Goal: Task Accomplishment & Management: Manage account settings

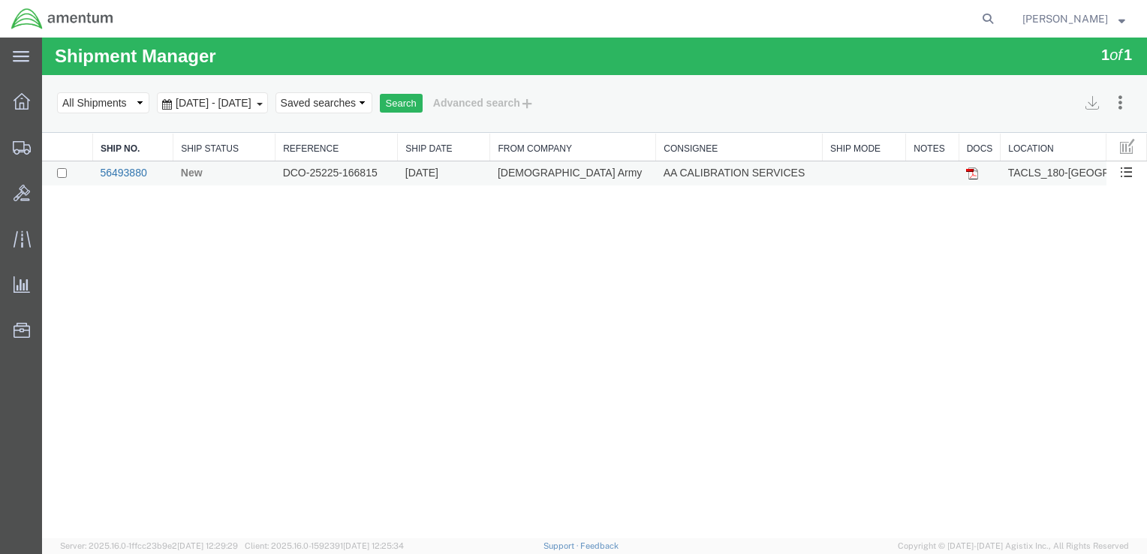
click at [131, 167] on link "56493880" at bounding box center [123, 173] width 47 height 12
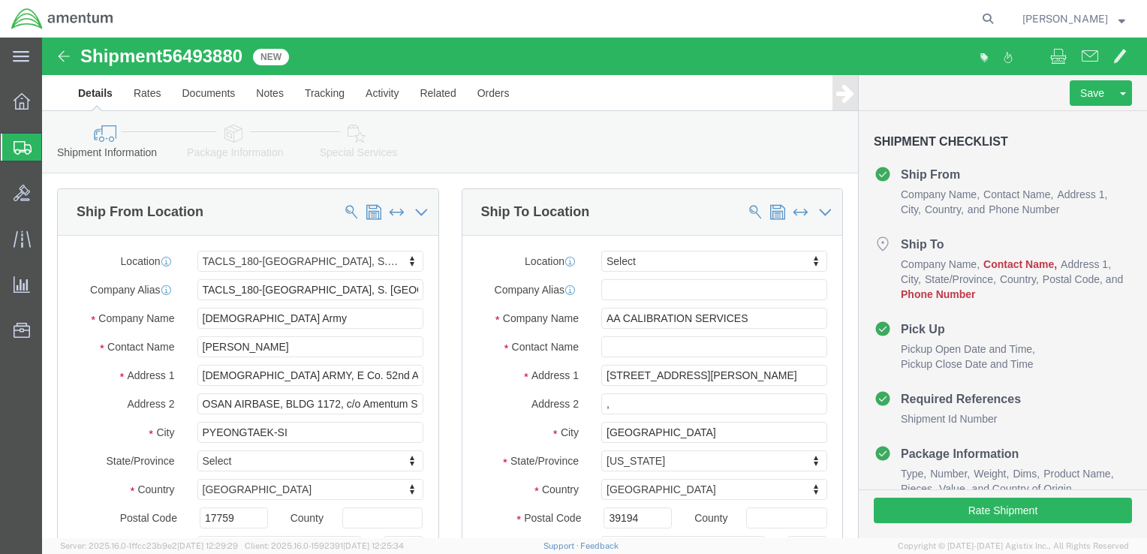
select select "42679"
select select
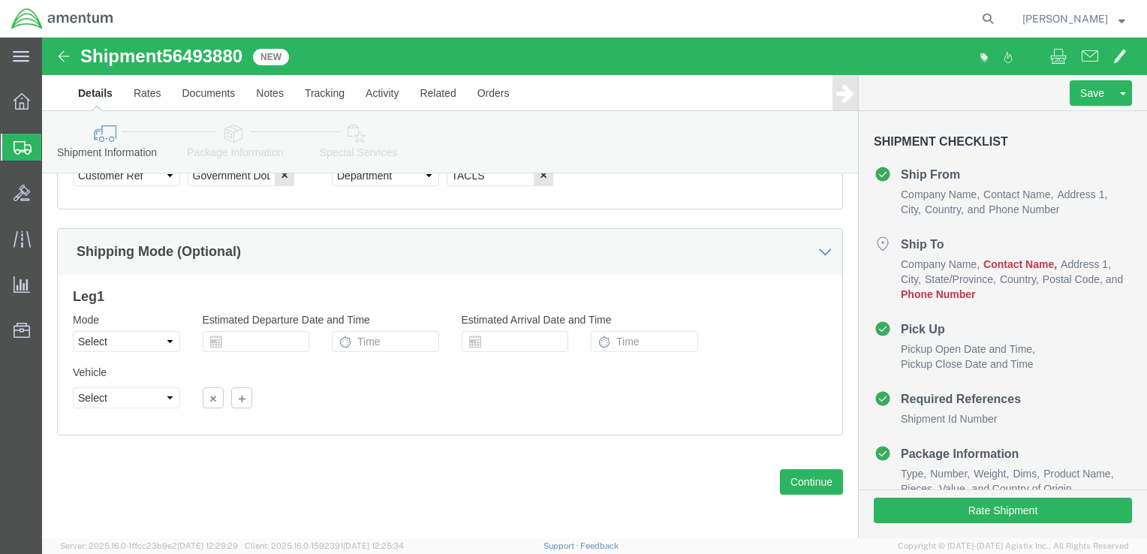
scroll to position [858, 0]
click button "Continue"
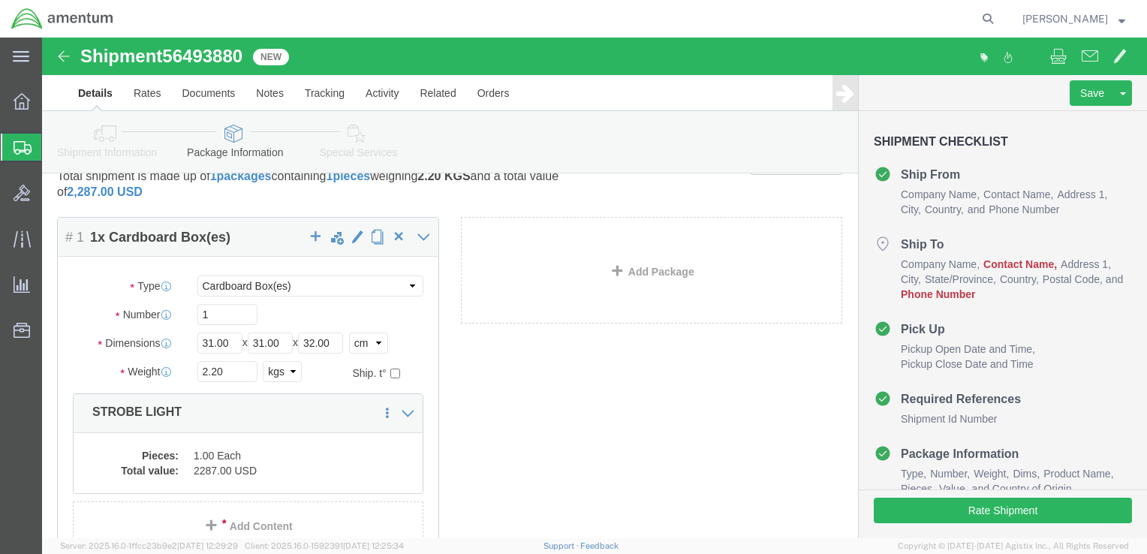
scroll to position [0, 0]
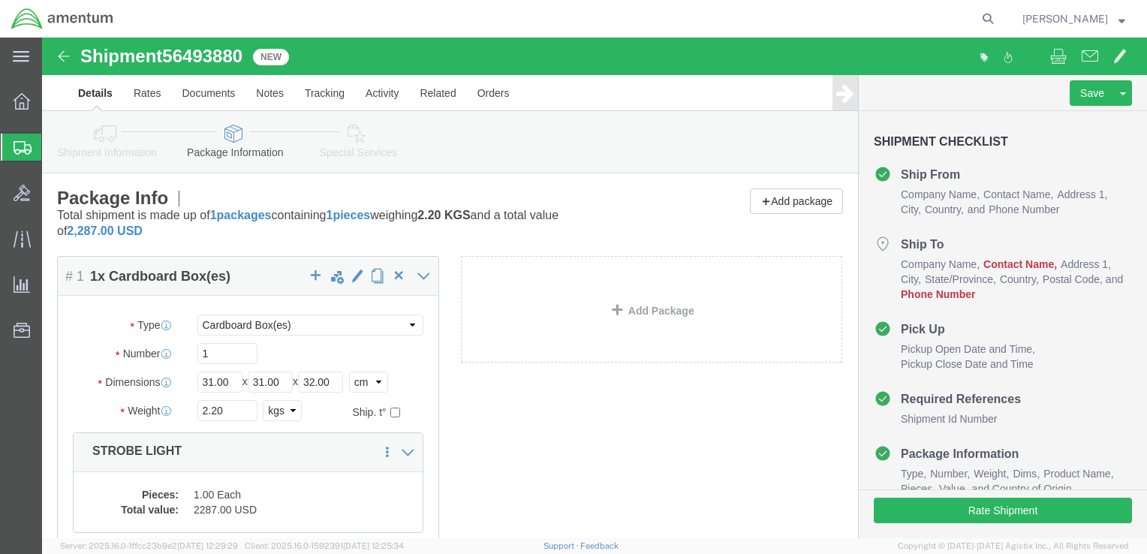
click link "Details"
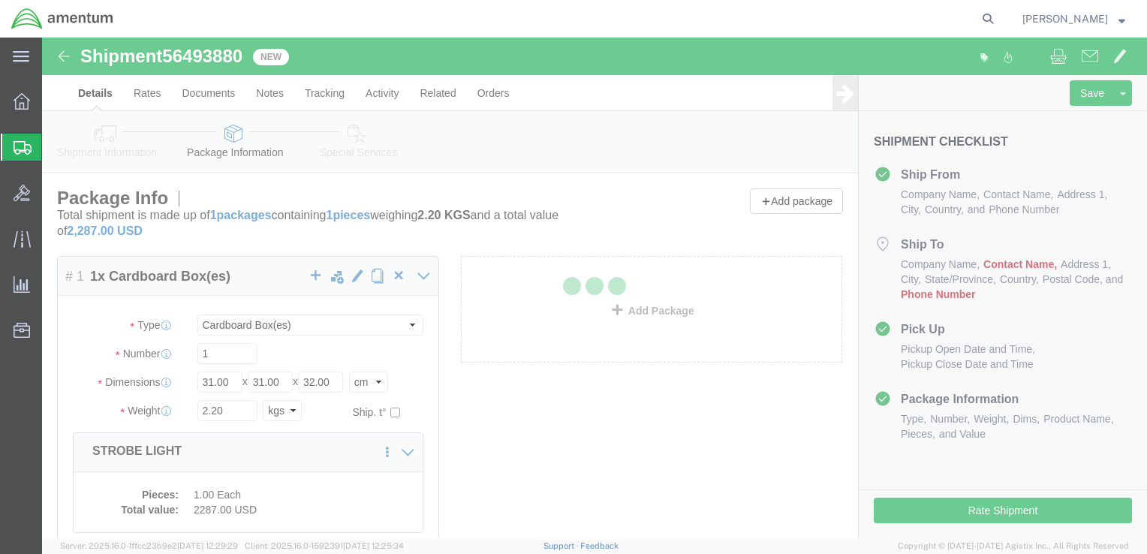
select select "42679"
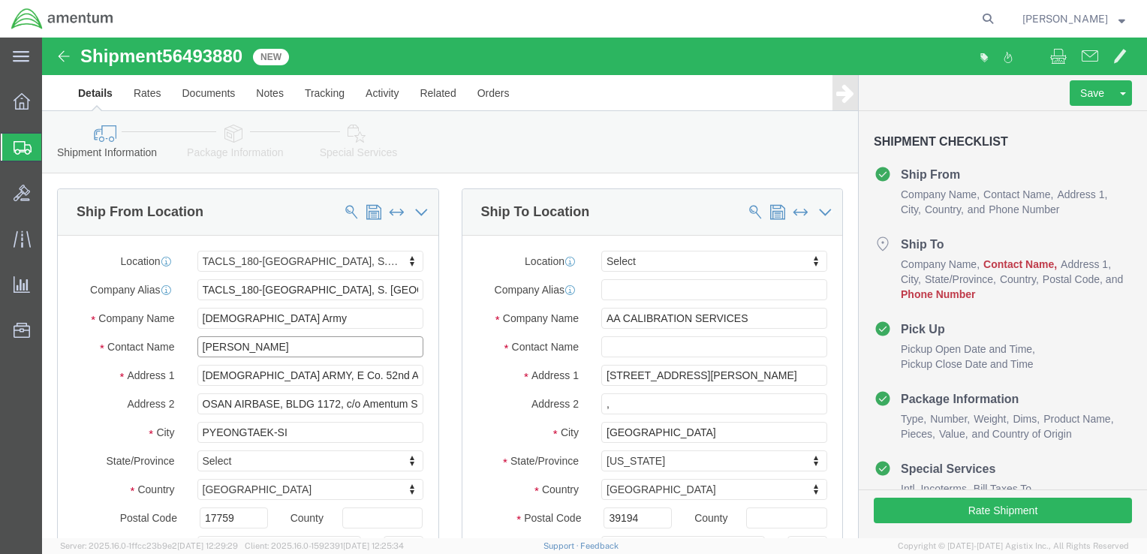
drag, startPoint x: 236, startPoint y: 312, endPoint x: 119, endPoint y: 314, distance: 117.1
click div "Contact Name [PERSON_NAME]"
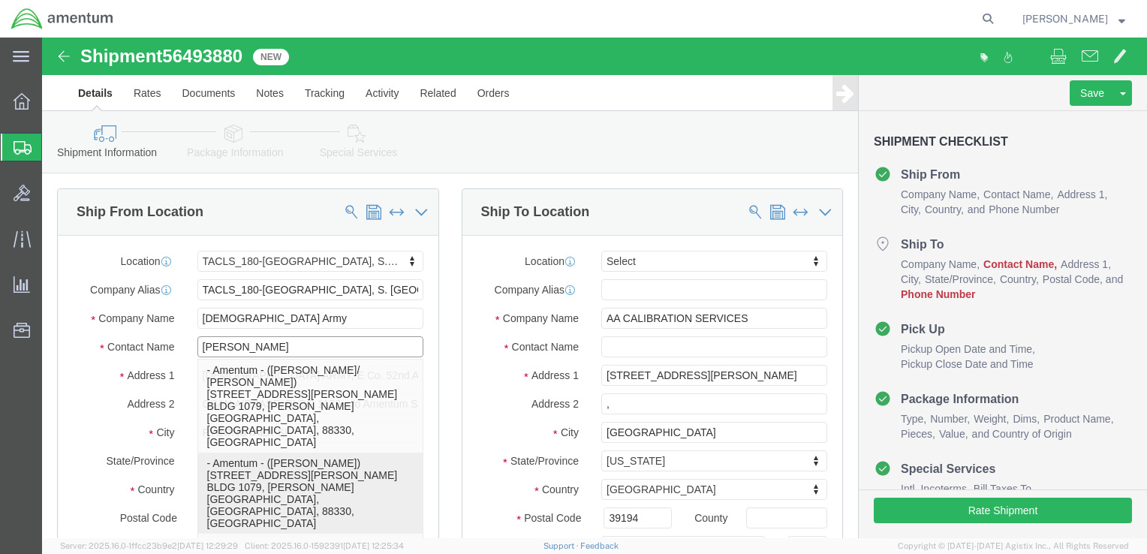
type input "[PERSON_NAME] CO"
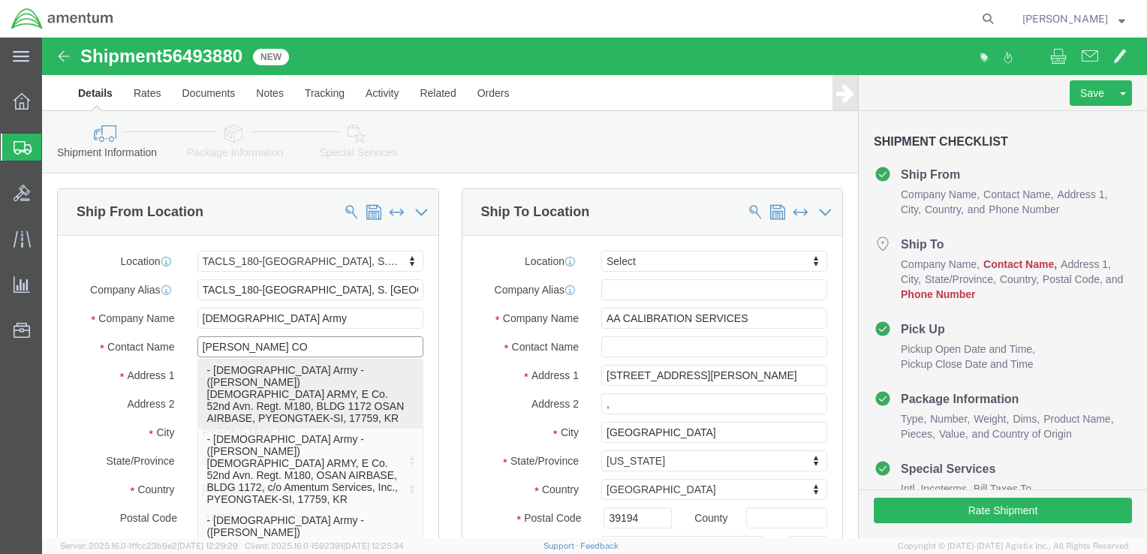
click p "- [DEMOGRAPHIC_DATA] Army - ([PERSON_NAME]) [DEMOGRAPHIC_DATA] ARMY, E Co. 52nd…"
select select
type input "[PERSON_NAME]"
type input "BLDG 1172 OSAN AIRBASE"
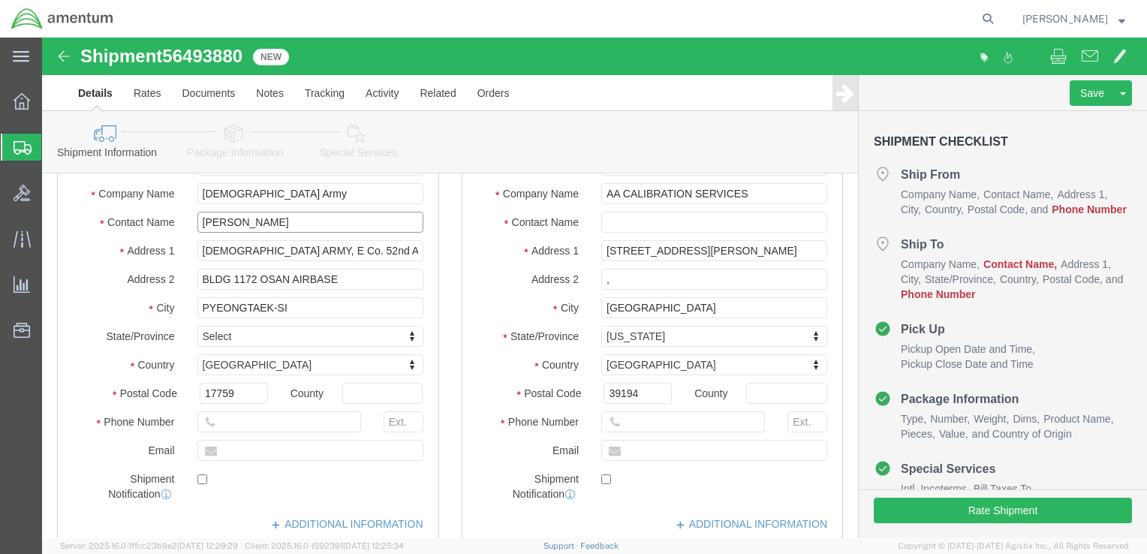
scroll to position [150, 0]
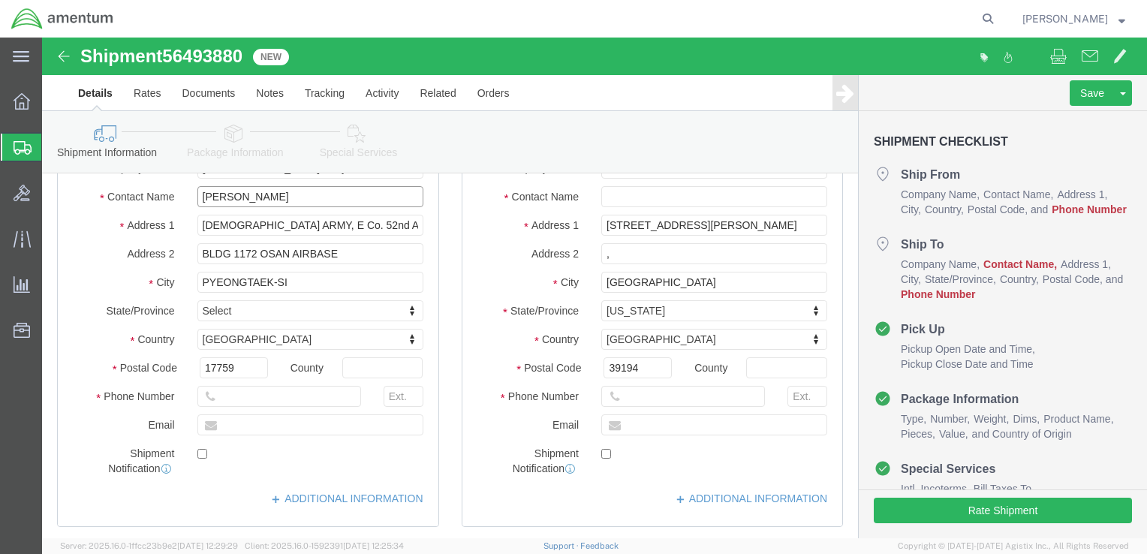
type input "[PERSON_NAME]"
click input "text"
type input "[PHONE_NUMBER]"
click label
click input "checkbox"
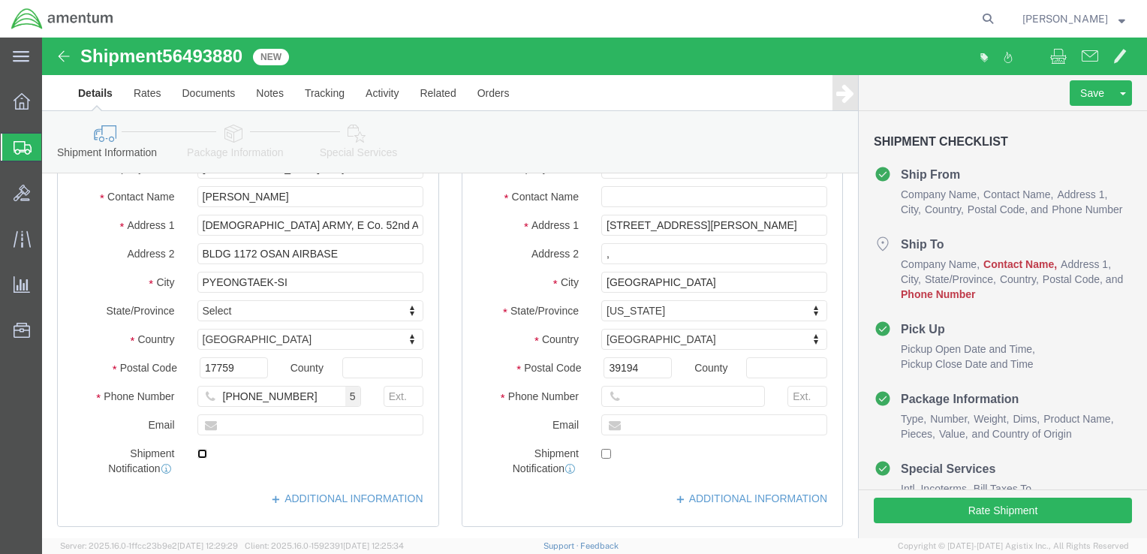
checkbox input "true"
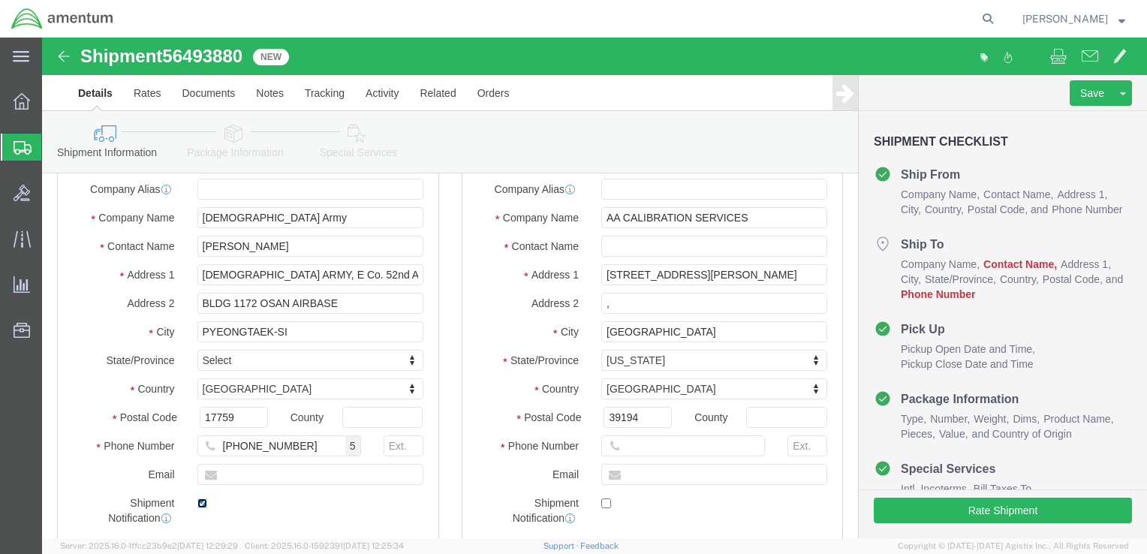
scroll to position [75, 0]
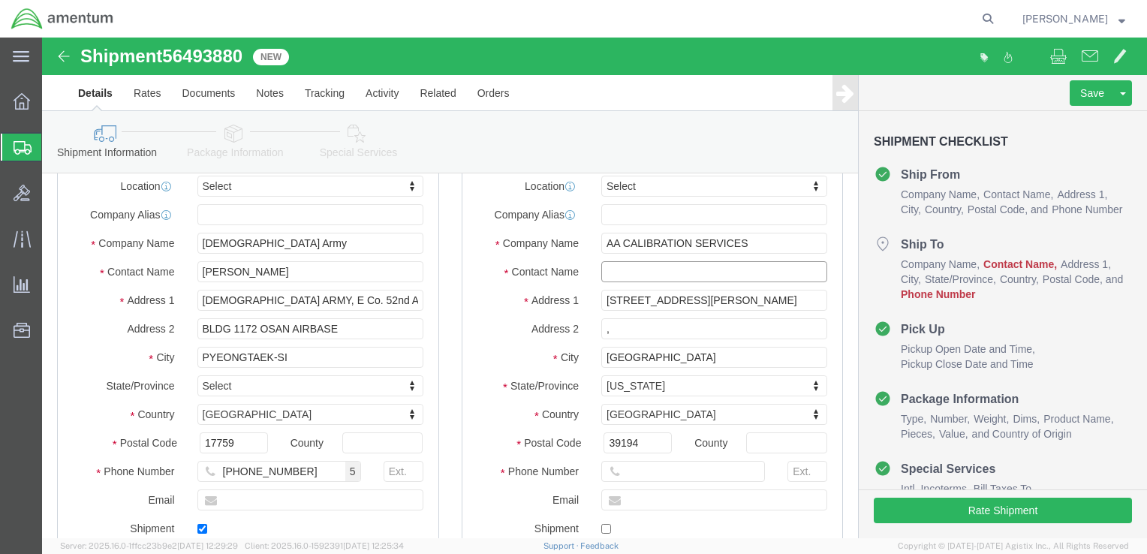
click input "text"
type input "[PERSON_NAME]"
click input "text"
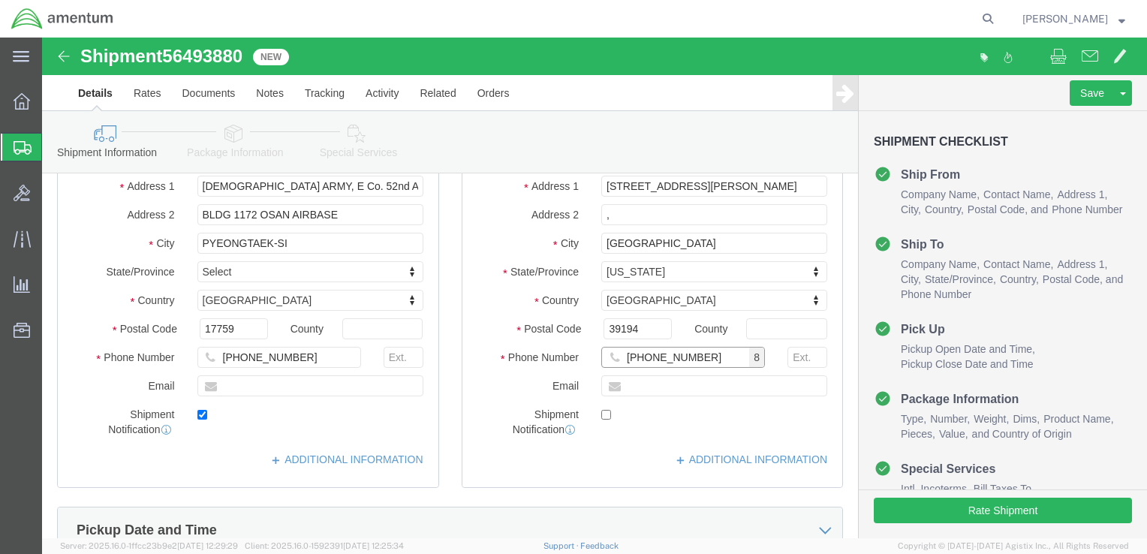
scroll to position [225, 0]
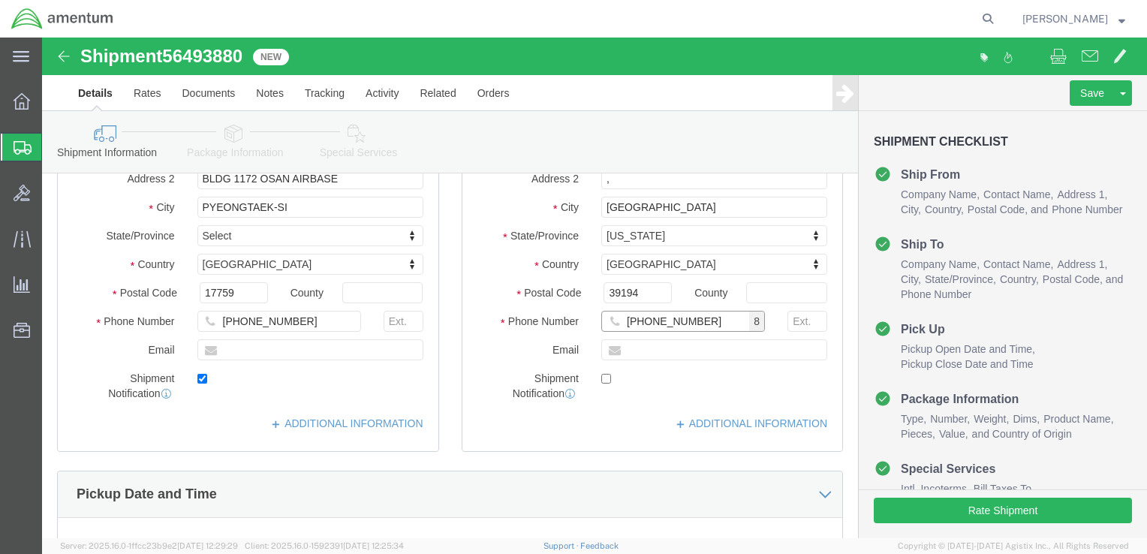
type input "[PHONE_NUMBER]"
click div "Location Select Select My Profile Location [PHONE_NUMBER] [PHONE_NUMBER] [PHONE…"
click button "Rate Shipment"
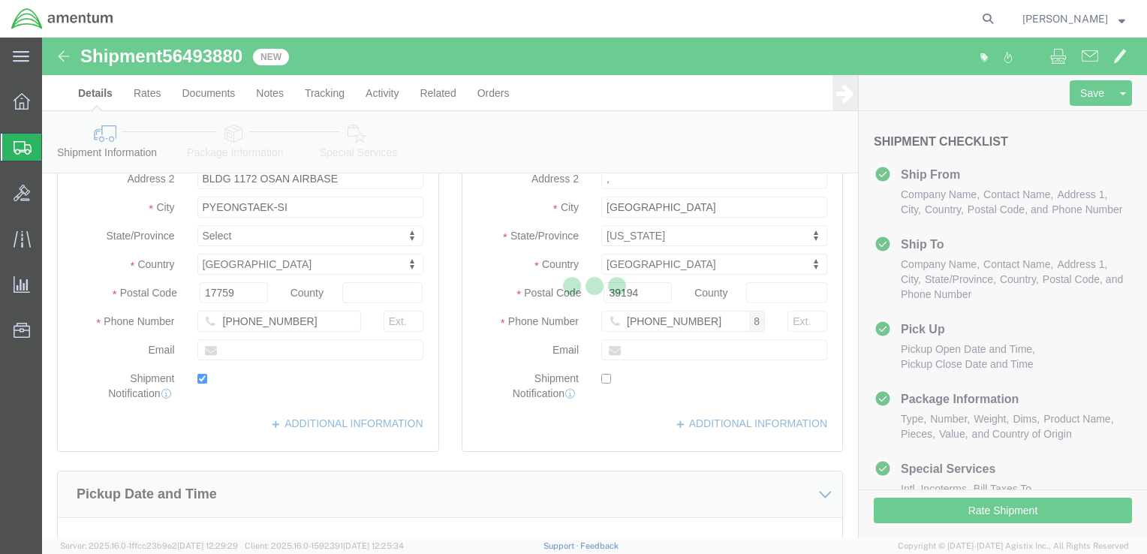
scroll to position [0, 0]
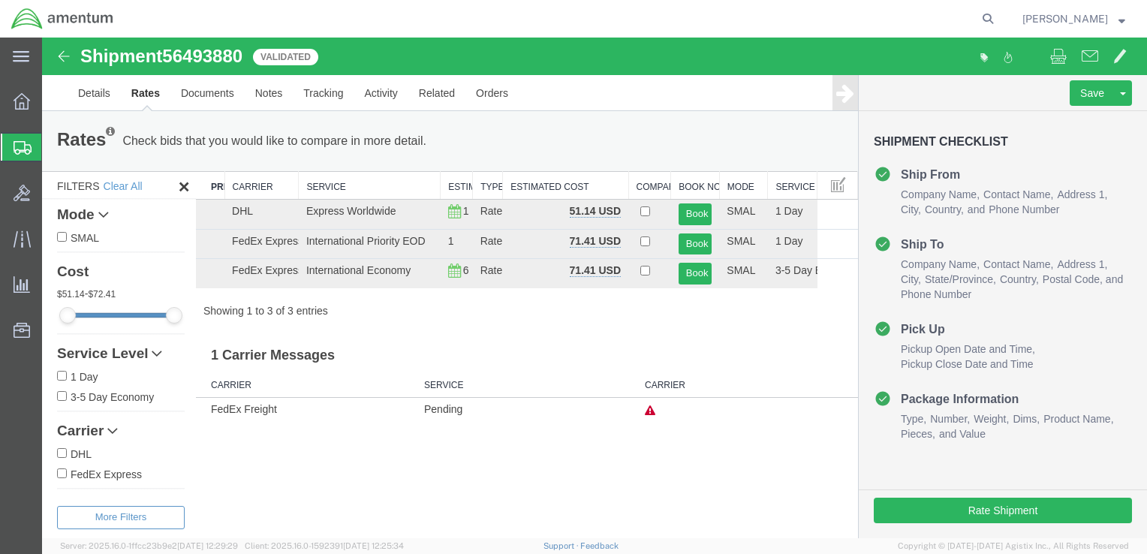
click at [423, 309] on div "Showing 1 to 3 of 3 entries" at bounding box center [527, 310] width 662 height 15
click at [367, 304] on div "Showing 1 to 3 of 3 entries" at bounding box center [527, 310] width 662 height 15
drag, startPoint x: 336, startPoint y: 311, endPoint x: 202, endPoint y: 311, distance: 134.3
click at [202, 311] on div "Showing 1 to 3 of 3 entries" at bounding box center [527, 310] width 662 height 15
drag, startPoint x: 202, startPoint y: 311, endPoint x: 371, endPoint y: 306, distance: 169.7
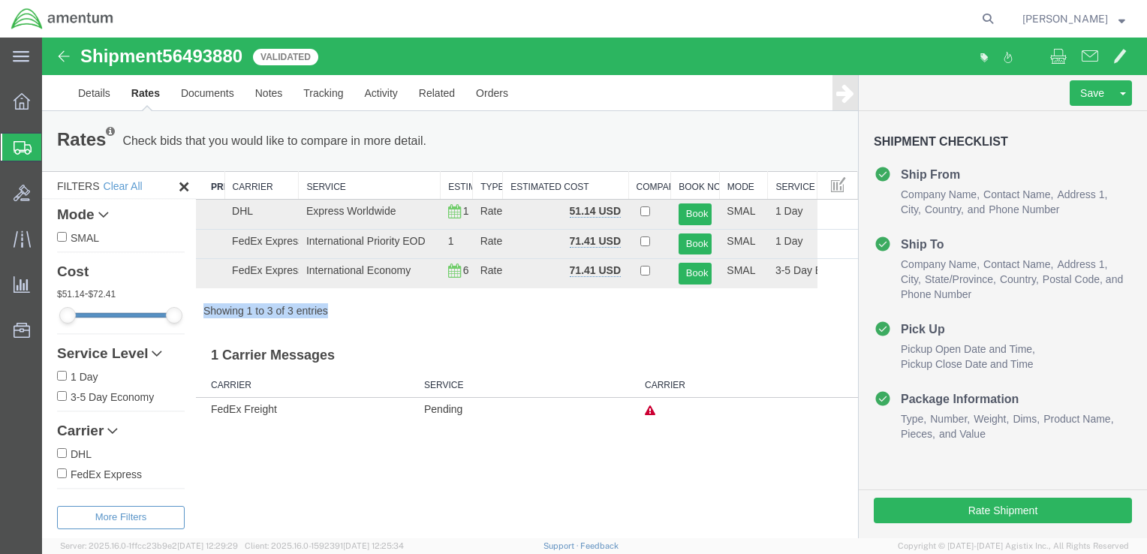
click at [371, 306] on div "Showing 1 to 3 of 3 entries" at bounding box center [527, 310] width 662 height 15
click at [618, 299] on div "Search: Preferred Carrier Carrier Service Estimated Transit Type Estimated Cost…" at bounding box center [527, 244] width 662 height 147
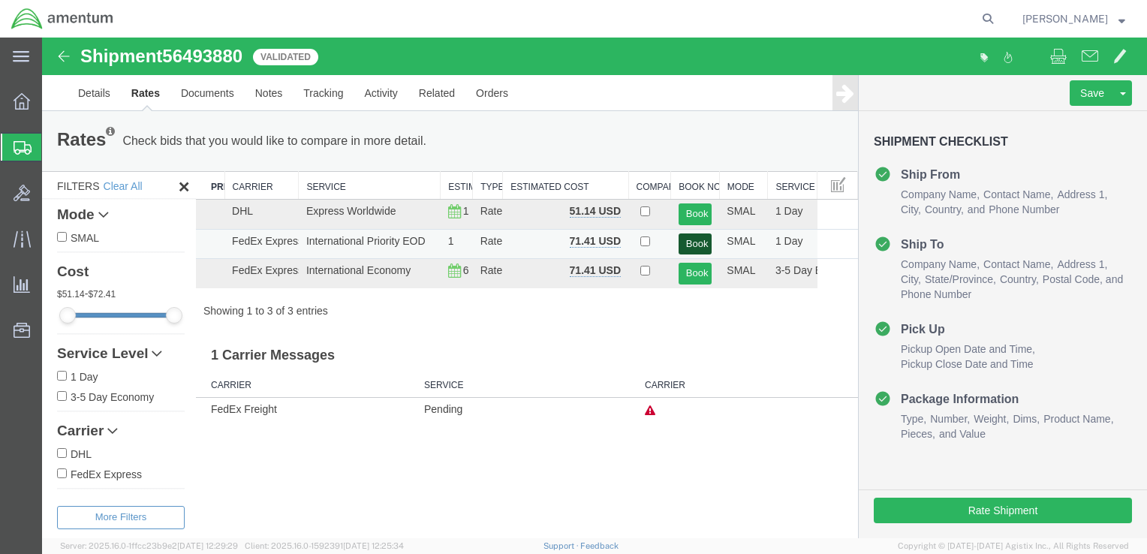
click at [703, 250] on button "Book" at bounding box center [695, 244] width 34 height 22
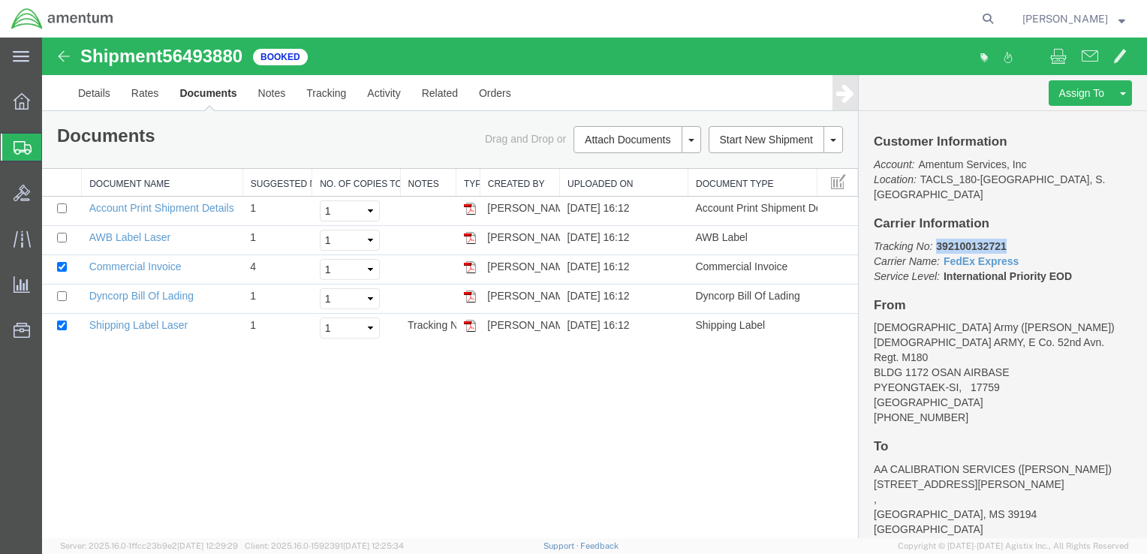
drag, startPoint x: 937, startPoint y: 230, endPoint x: 1009, endPoint y: 228, distance: 72.1
click at [1009, 239] on p "Tracking No: 392100132721 Carrier Name: FedEx Express FedEx Express Service Lev…" at bounding box center [1003, 261] width 258 height 45
copy b "392100132721"
drag, startPoint x: 244, startPoint y: 58, endPoint x: 172, endPoint y: 60, distance: 72.1
click at [172, 60] on span "56493880" at bounding box center [202, 56] width 80 height 20
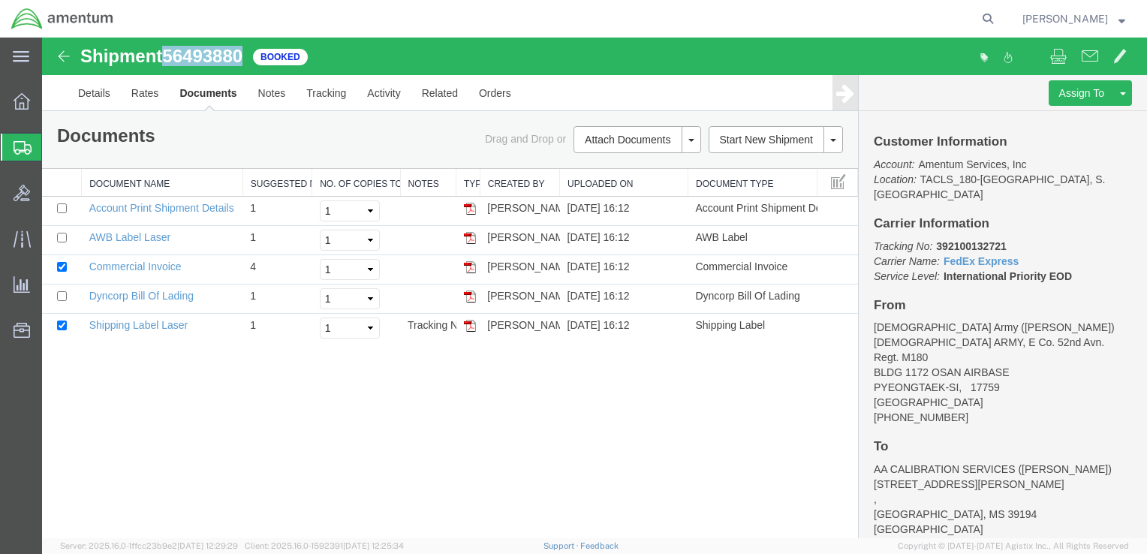
copy span "56493880"
drag, startPoint x: 193, startPoint y: 331, endPoint x: 92, endPoint y: 326, distance: 101.5
click at [92, 326] on td "Shipping Label Laser" at bounding box center [162, 328] width 161 height 29
copy td "Shipping Label Laser"
click at [471, 327] on img at bounding box center [470, 326] width 12 height 12
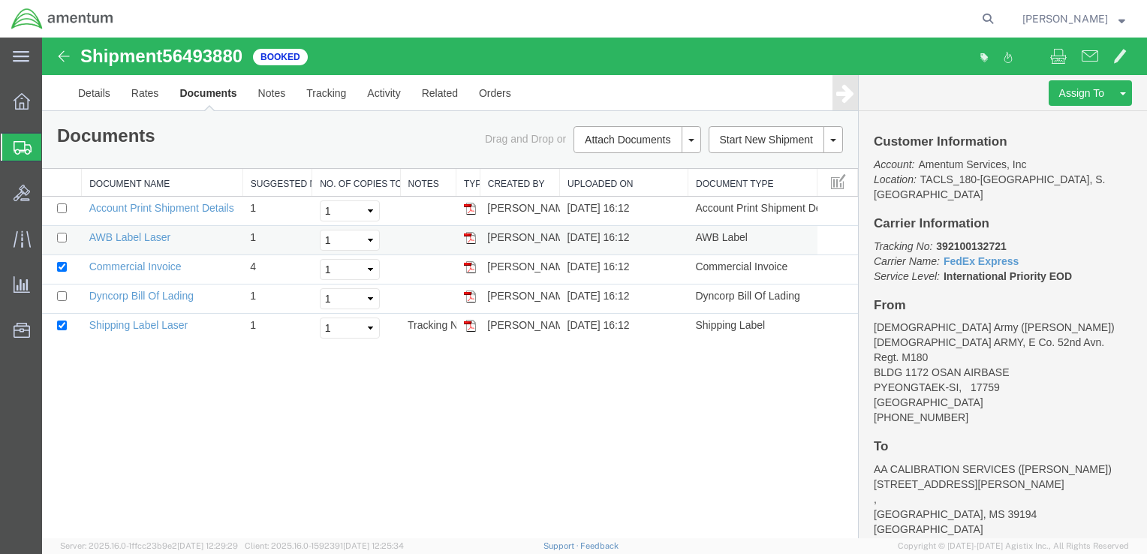
click at [189, 239] on td "AWB Label Laser" at bounding box center [162, 240] width 161 height 29
drag, startPoint x: 186, startPoint y: 239, endPoint x: 89, endPoint y: 241, distance: 96.8
click at [89, 241] on td "AWB Label Laser" at bounding box center [162, 240] width 161 height 29
copy td "AWB Label Laser"
click at [474, 239] on img at bounding box center [470, 238] width 12 height 12
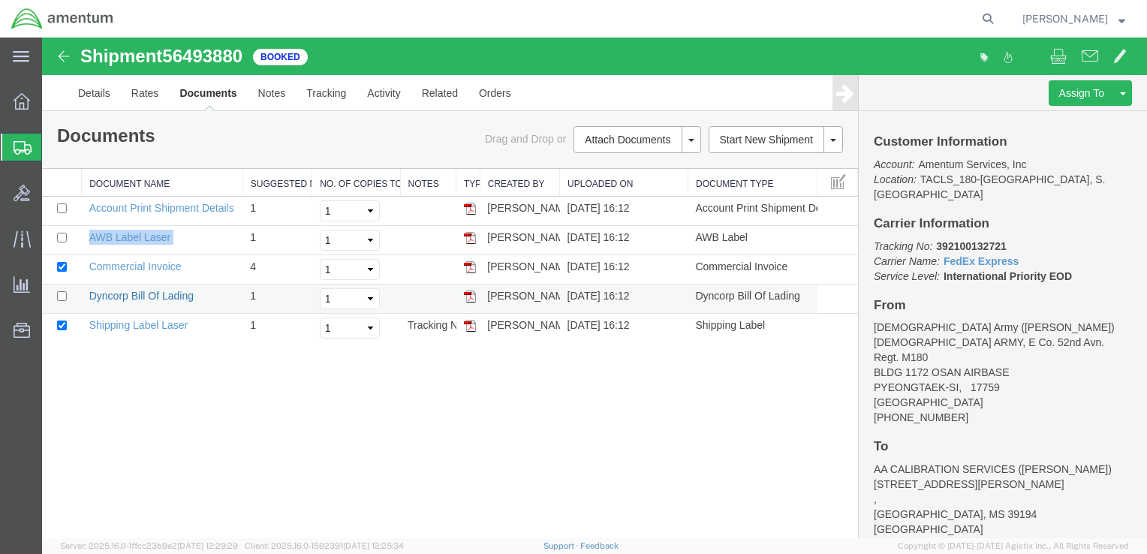
click at [186, 295] on link "Dyncorp Bill Of Lading" at bounding box center [141, 296] width 104 height 12
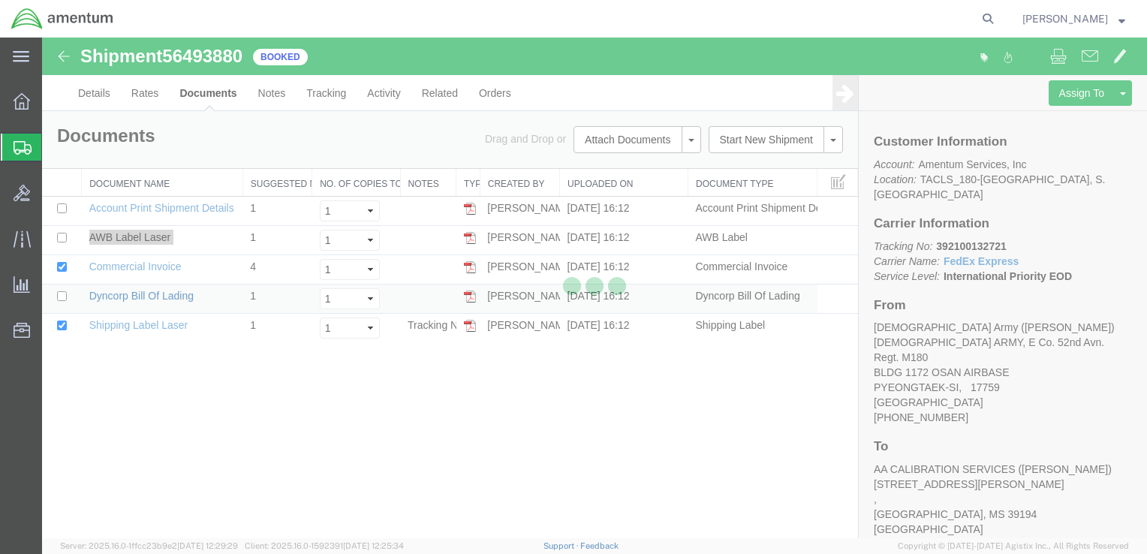
click at [185, 296] on div at bounding box center [594, 288] width 1105 height 501
